Goal: Information Seeking & Learning: Learn about a topic

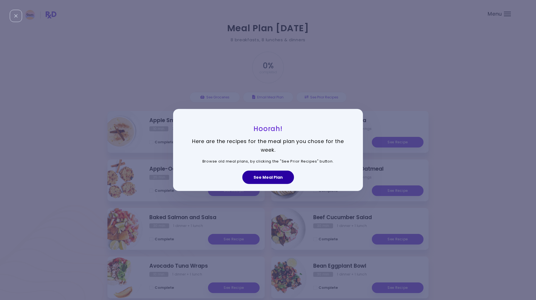
click at [268, 177] on button "See Meal Plan" at bounding box center [268, 177] width 52 height 13
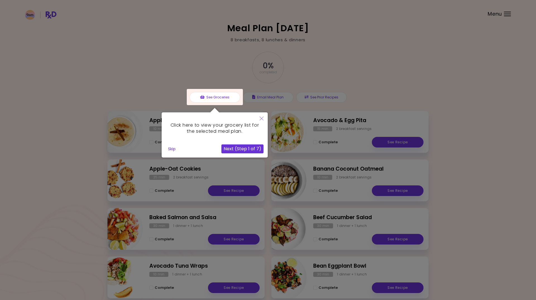
click at [170, 150] on button "Skip" at bounding box center [172, 149] width 12 height 8
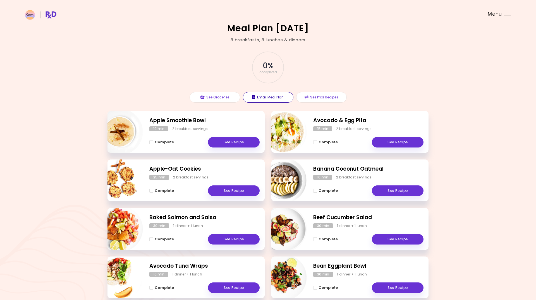
click at [274, 97] on button "Email Meal Plan" at bounding box center [268, 97] width 51 height 11
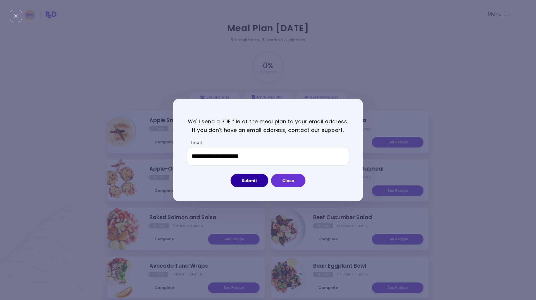
click at [251, 180] on button "Submit" at bounding box center [249, 180] width 38 height 13
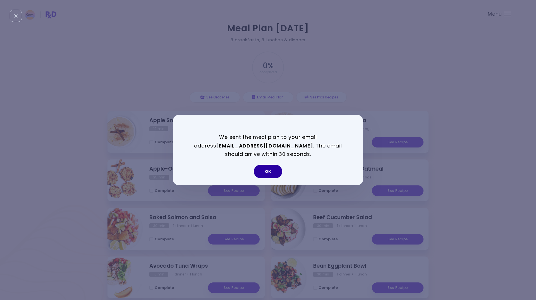
click at [271, 172] on button "OK" at bounding box center [268, 171] width 28 height 13
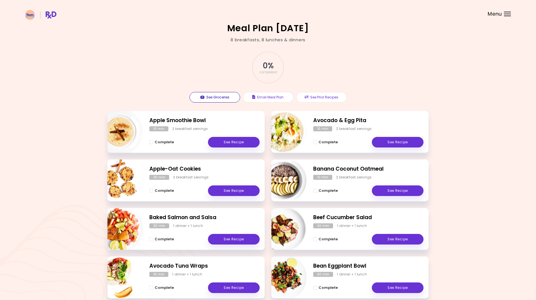
click at [217, 97] on button "See Groceries" at bounding box center [214, 97] width 51 height 11
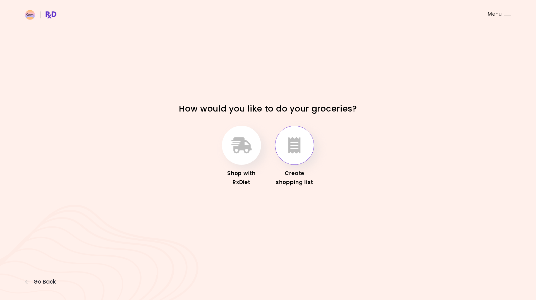
click at [295, 150] on icon "button" at bounding box center [294, 145] width 12 height 16
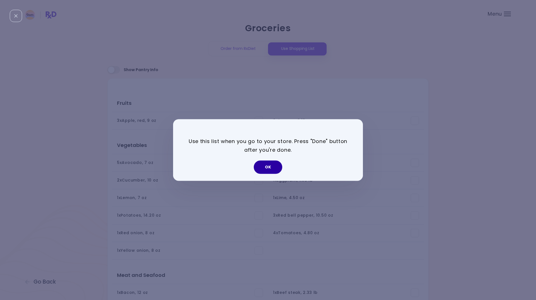
click at [268, 167] on button "OK" at bounding box center [268, 167] width 28 height 13
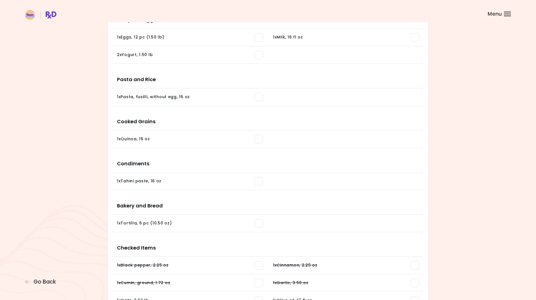
scroll to position [402, 0]
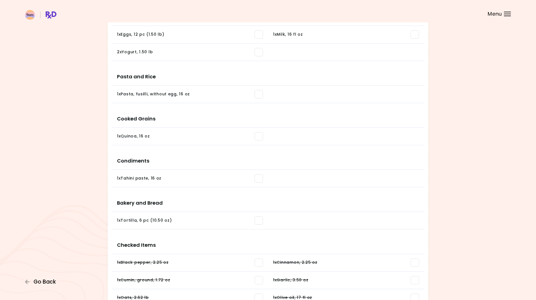
click at [42, 284] on span "Go Back" at bounding box center [44, 282] width 22 height 6
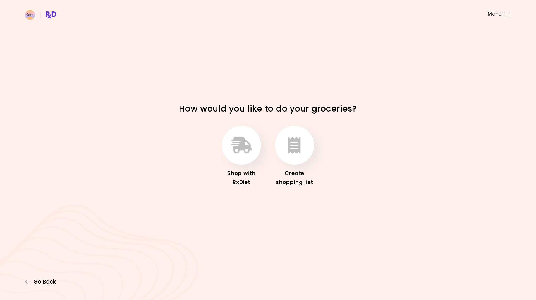
click at [49, 280] on span "Go Back" at bounding box center [44, 282] width 22 height 6
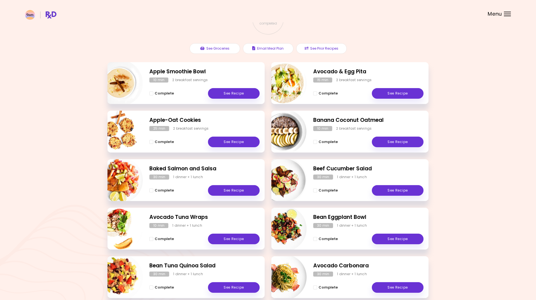
scroll to position [49, 0]
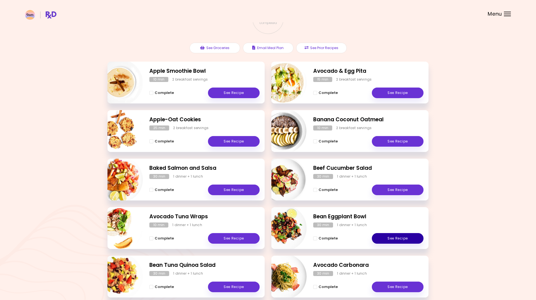
click at [388, 236] on link "See Recipe" at bounding box center [398, 238] width 52 height 11
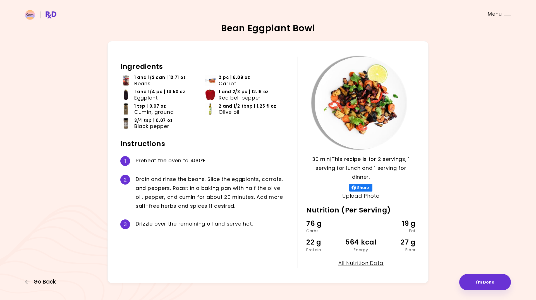
click at [42, 282] on span "Go Back" at bounding box center [44, 282] width 22 height 6
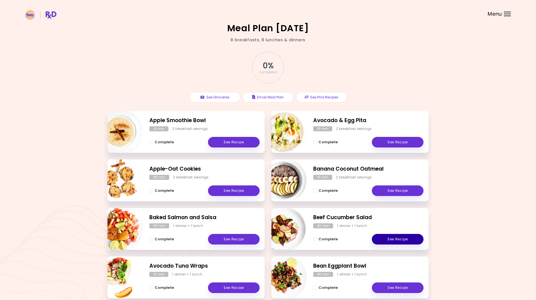
click at [385, 240] on link "See Recipe" at bounding box center [398, 239] width 52 height 11
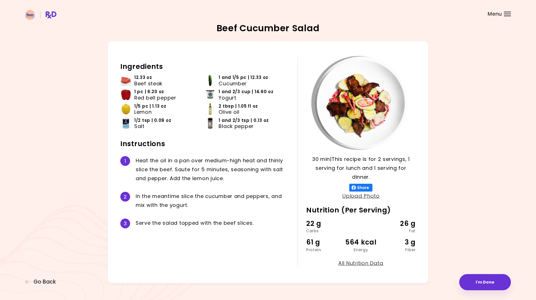
click at [385, 240] on div "3 g" at bounding box center [397, 242] width 37 height 11
click at [41, 281] on span "Go Back" at bounding box center [44, 282] width 22 height 6
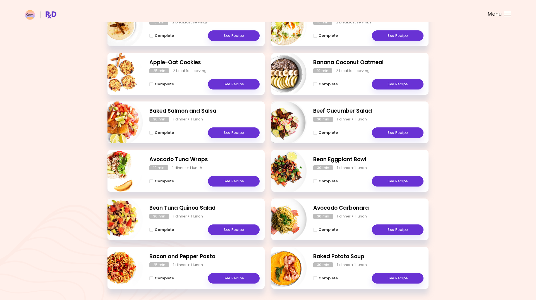
scroll to position [107, 0]
click at [396, 230] on link "See Recipe" at bounding box center [398, 229] width 52 height 11
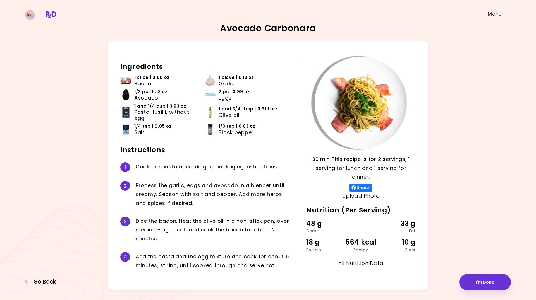
click at [41, 284] on span "Go Back" at bounding box center [44, 282] width 22 height 6
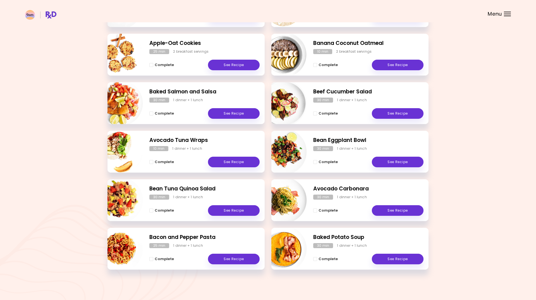
scroll to position [126, 0]
click at [388, 259] on link "See Recipe" at bounding box center [398, 259] width 52 height 11
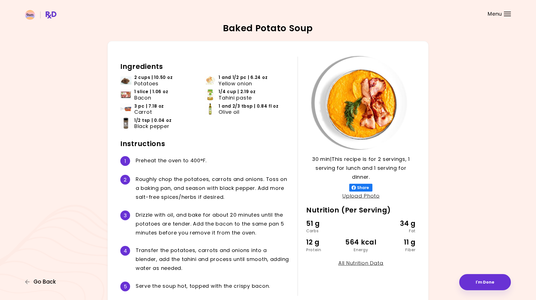
click at [42, 284] on span "Go Back" at bounding box center [44, 282] width 22 height 6
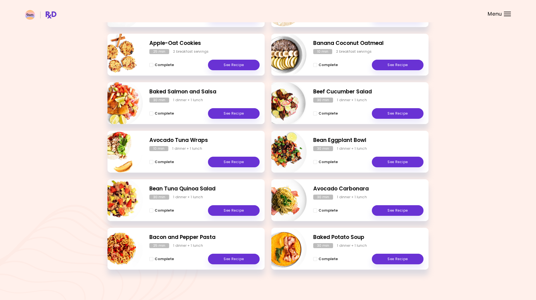
scroll to position [126, 0]
click at [217, 263] on link "See Recipe" at bounding box center [234, 259] width 52 height 11
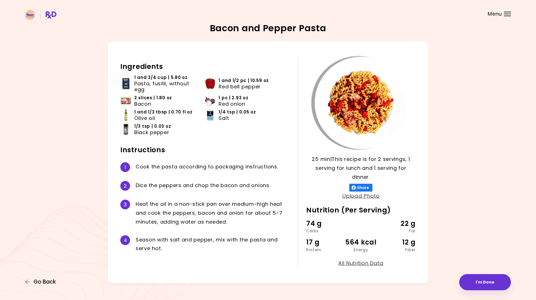
click at [43, 282] on span "Go Back" at bounding box center [44, 282] width 22 height 6
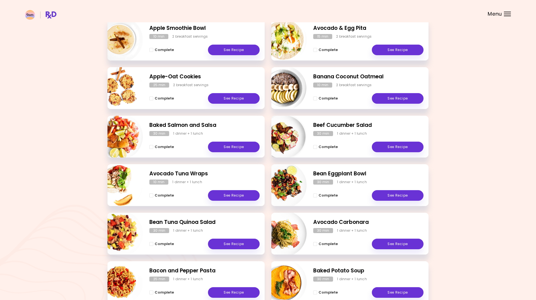
scroll to position [95, 0]
